Goal: Information Seeking & Learning: Check status

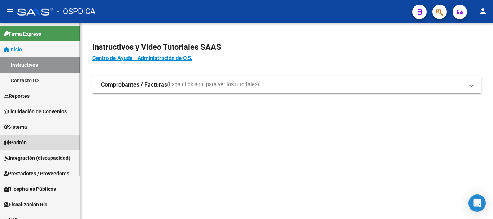
click at [26, 143] on span "Padrón" at bounding box center [15, 143] width 23 height 8
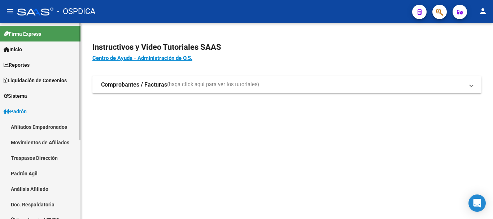
click at [37, 173] on link "Padrón Ágil" at bounding box center [40, 174] width 81 height 16
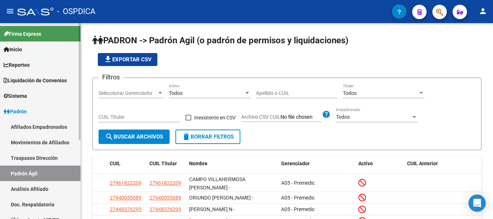
drag, startPoint x: 26, startPoint y: 189, endPoint x: 58, endPoint y: 172, distance: 35.4
click at [26, 189] on link "Análisis Afiliado" at bounding box center [40, 189] width 81 height 16
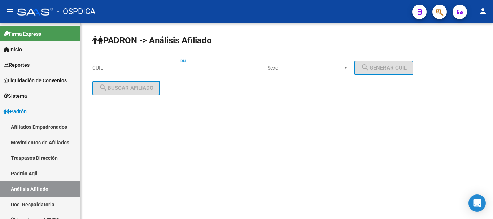
drag, startPoint x: 220, startPoint y: 69, endPoint x: 250, endPoint y: 62, distance: 31.0
click at [220, 69] on input "DNI" at bounding box center [222, 68] width 82 height 6
paste input "36664766"
type input "36664766"
click at [293, 63] on div "Sexo Sexo" at bounding box center [309, 66] width 82 height 14
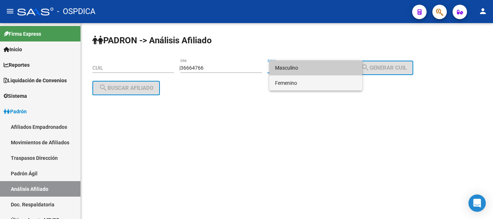
drag, startPoint x: 298, startPoint y: 76, endPoint x: 303, endPoint y: 74, distance: 4.8
click at [300, 75] on div "Masculino Femenino" at bounding box center [315, 75] width 93 height 30
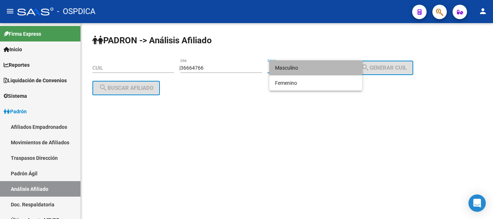
click at [310, 70] on span "Masculino" at bounding box center [316, 67] width 82 height 15
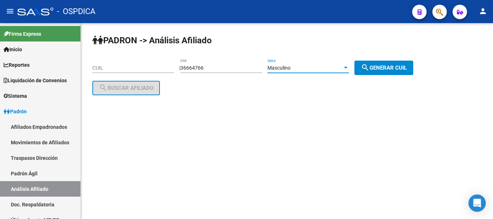
click at [378, 62] on button "search Generar CUIL" at bounding box center [384, 68] width 59 height 14
type input "20-36664766-0"
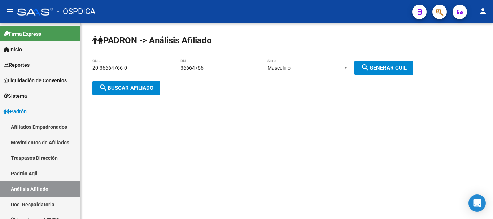
click at [146, 83] on button "search Buscar afiliado" at bounding box center [126, 88] width 68 height 14
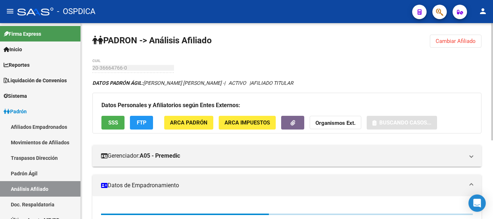
scroll to position [60, 0]
